Goal: Check status: Check status

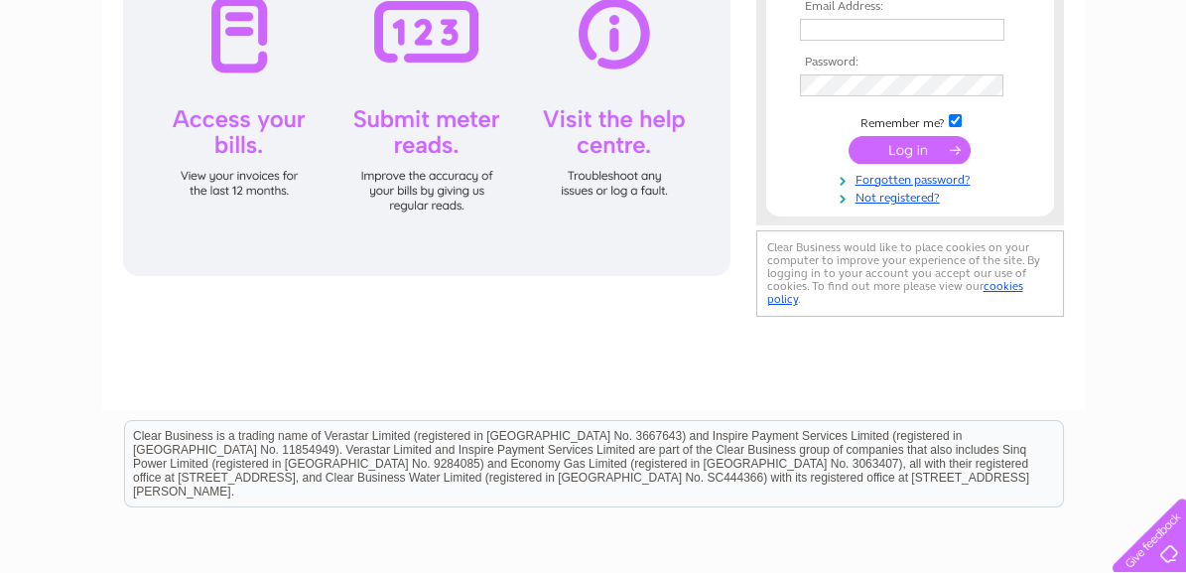
scroll to position [298, 0]
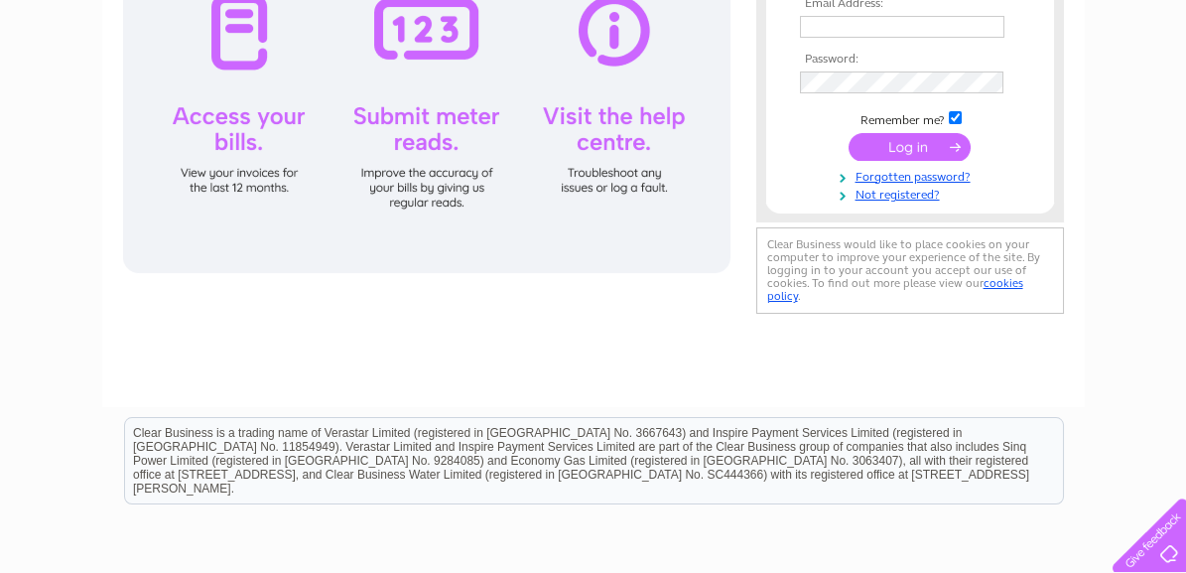
type input "info@tait-peterson.co.uk"
click at [888, 143] on input "submit" at bounding box center [909, 147] width 122 height 28
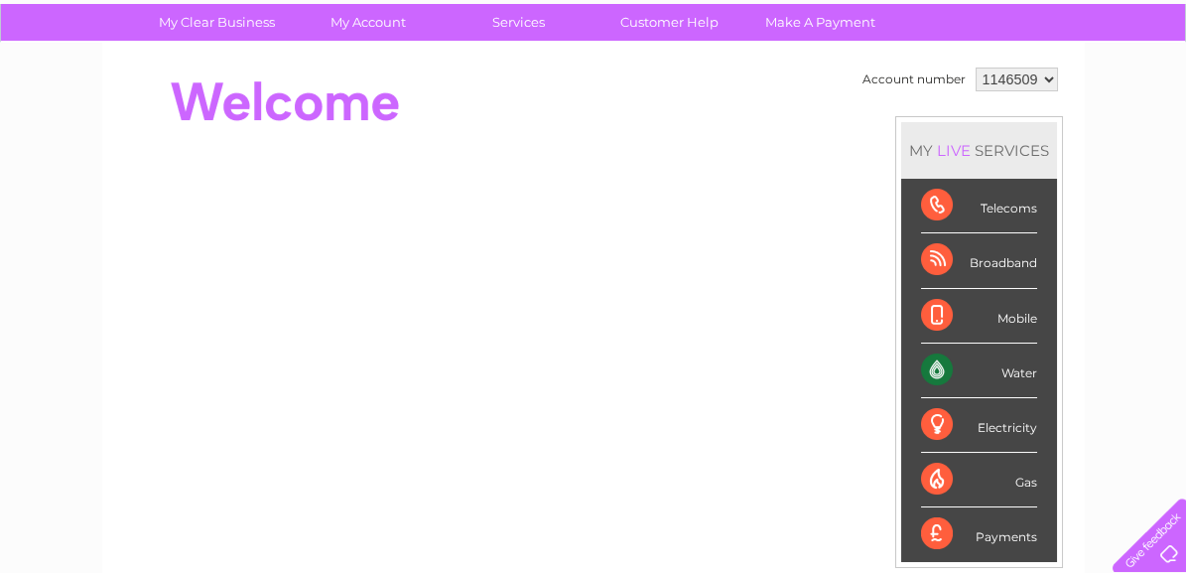
scroll to position [204, 0]
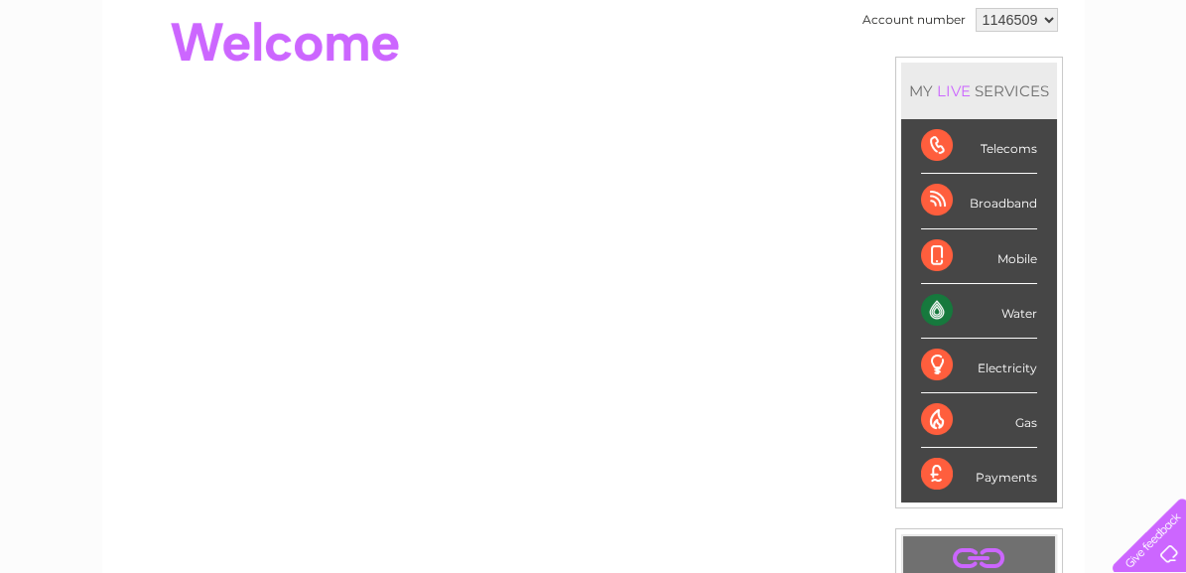
click at [954, 300] on div "Water" at bounding box center [979, 311] width 116 height 55
click at [921, 303] on div "Water" at bounding box center [979, 311] width 116 height 55
click at [1008, 310] on div "Water" at bounding box center [979, 311] width 116 height 55
drag, startPoint x: 1008, startPoint y: 310, endPoint x: 939, endPoint y: 309, distance: 69.5
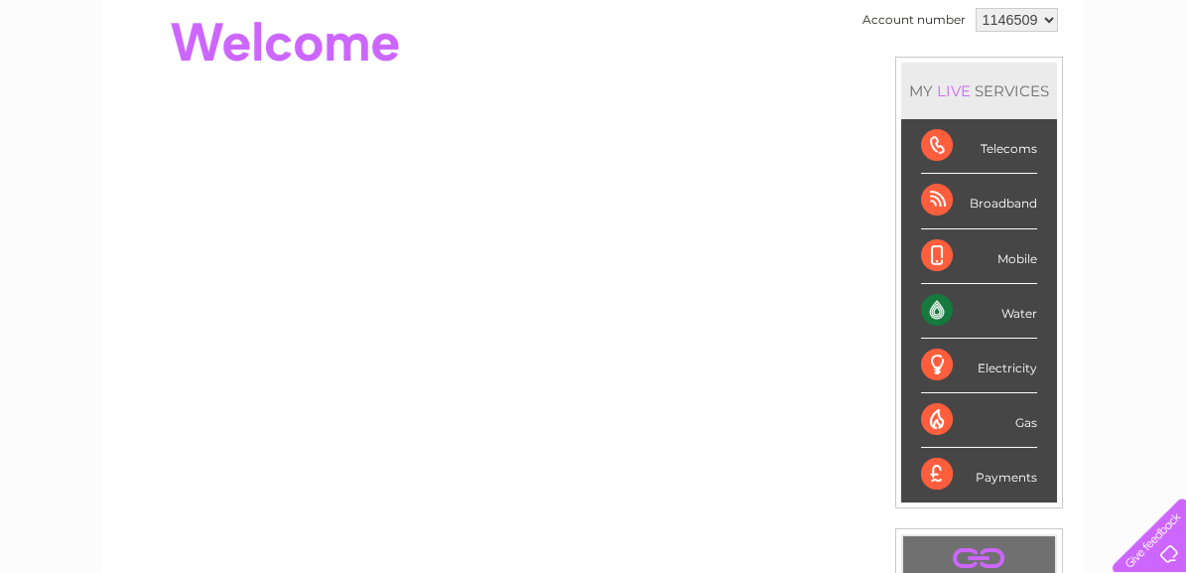
click at [939, 309] on div "Water" at bounding box center [979, 311] width 116 height 55
